Goal: Navigation & Orientation: Understand site structure

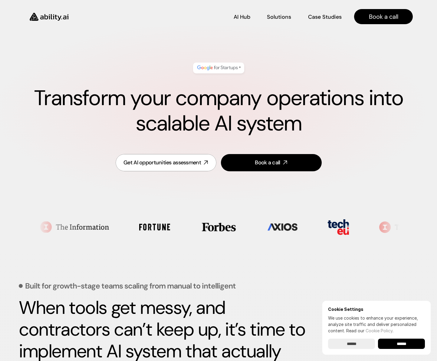
click at [359, 61] on div "* Transform your company operations into scalable AI system" at bounding box center [218, 100] width 388 height 86
click at [275, 16] on p "Solutions" at bounding box center [278, 19] width 23 height 8
click at [278, 20] on link "Solutions Solutions" at bounding box center [279, 16] width 24 height 11
click at [321, 11] on link "Case Studies Case Studies" at bounding box center [325, 16] width 34 height 11
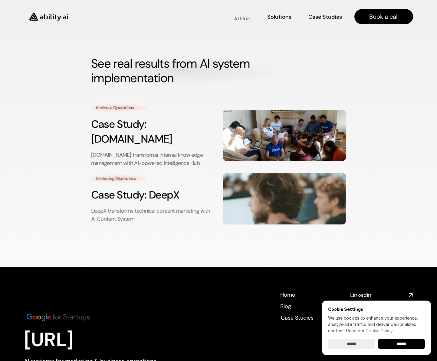
click at [233, 13] on div "AI Hub AI Hub Solutions Solutions Case Studies Case Studies" at bounding box center [208, 16] width 265 height 11
click at [237, 16] on p "AI Hub" at bounding box center [242, 17] width 16 height 8
